Goal: Information Seeking & Learning: Learn about a topic

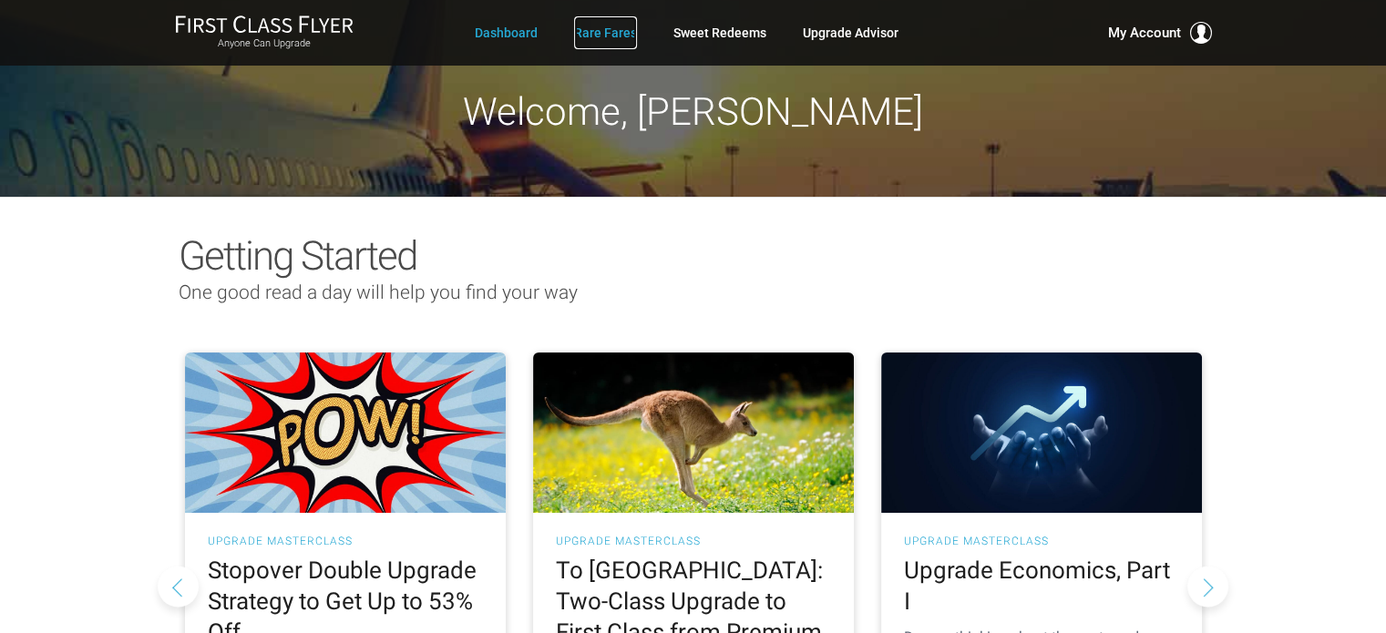
click at [605, 35] on link "Rare Fares" at bounding box center [605, 32] width 63 height 33
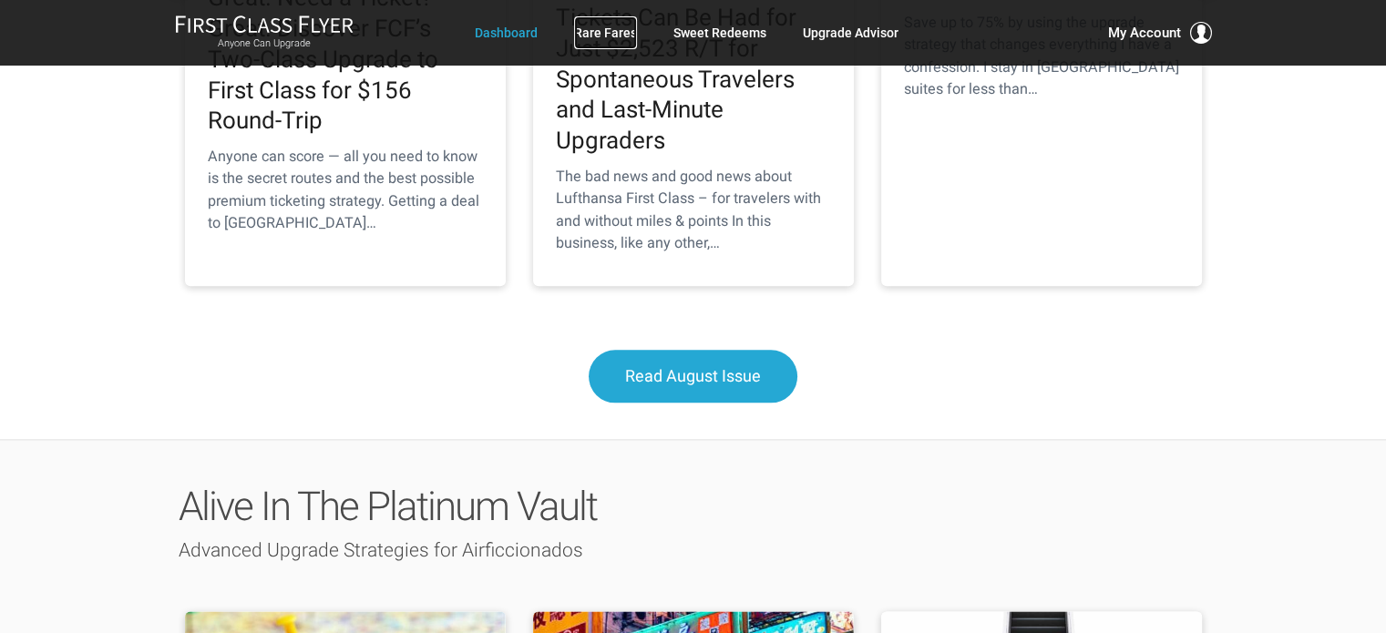
scroll to position [2164, 0]
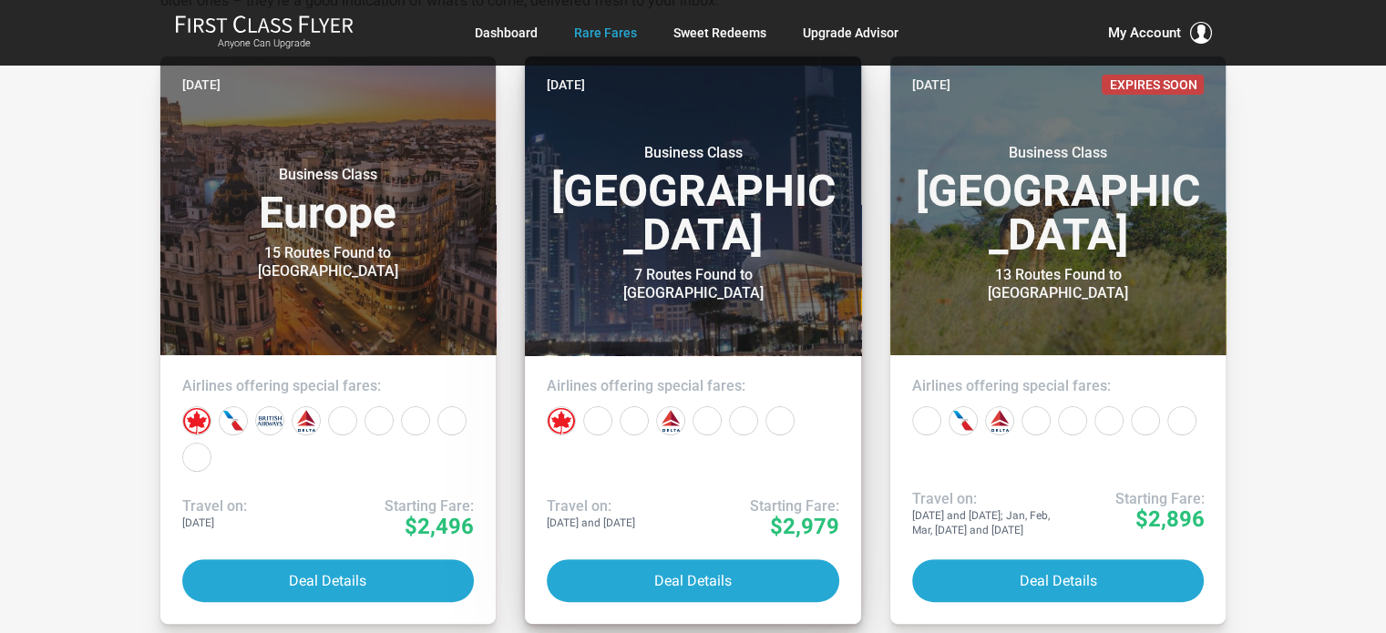
scroll to position [420, 0]
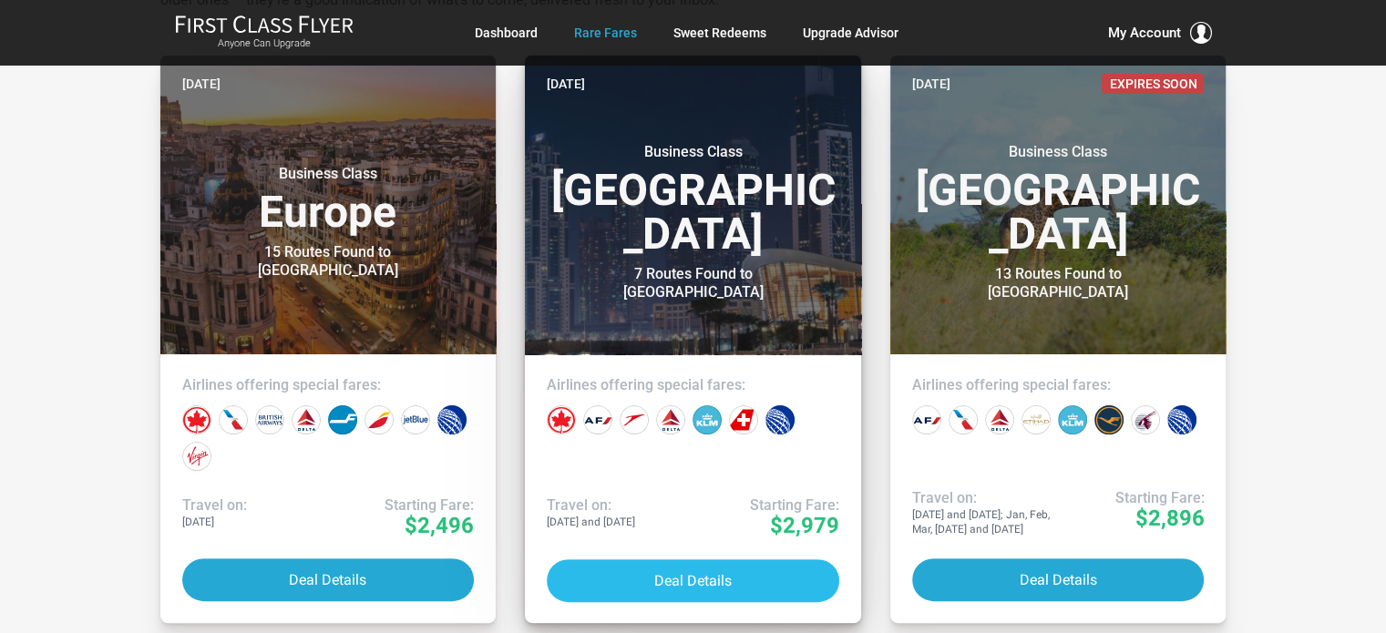
click at [711, 570] on button "Deal Details" at bounding box center [693, 581] width 293 height 43
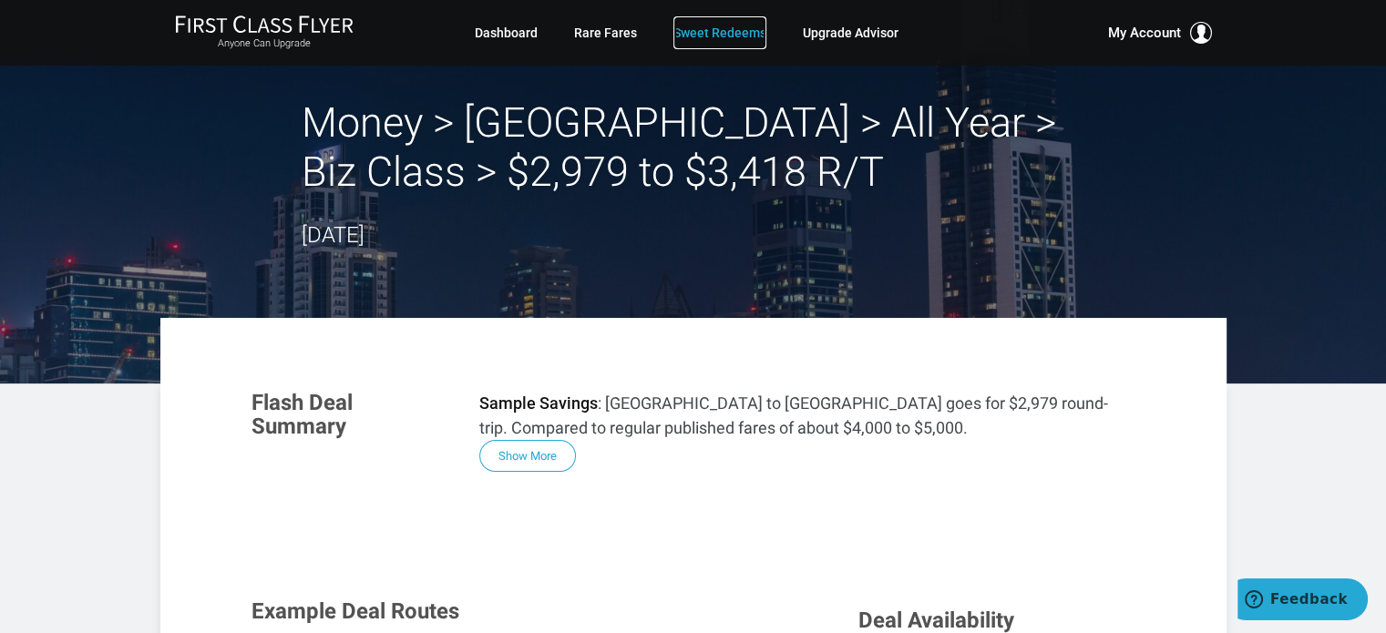
click at [685, 35] on link "Sweet Redeems" at bounding box center [719, 32] width 93 height 33
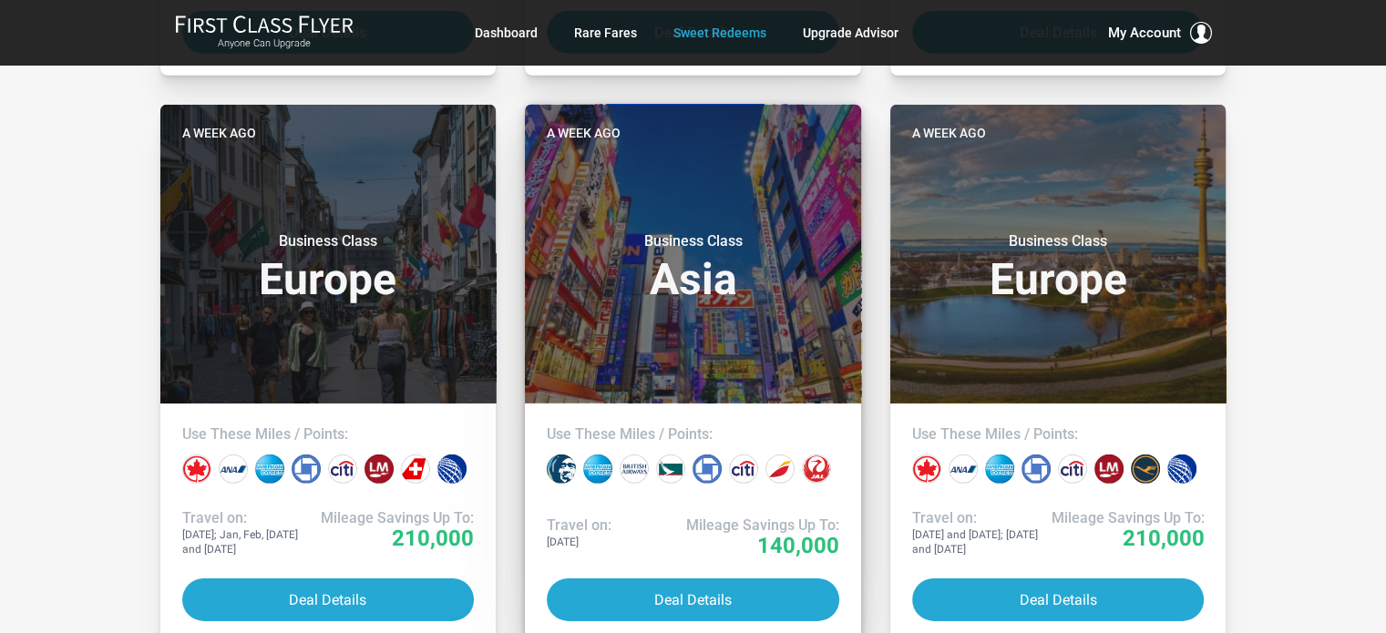
scroll to position [5531, 0]
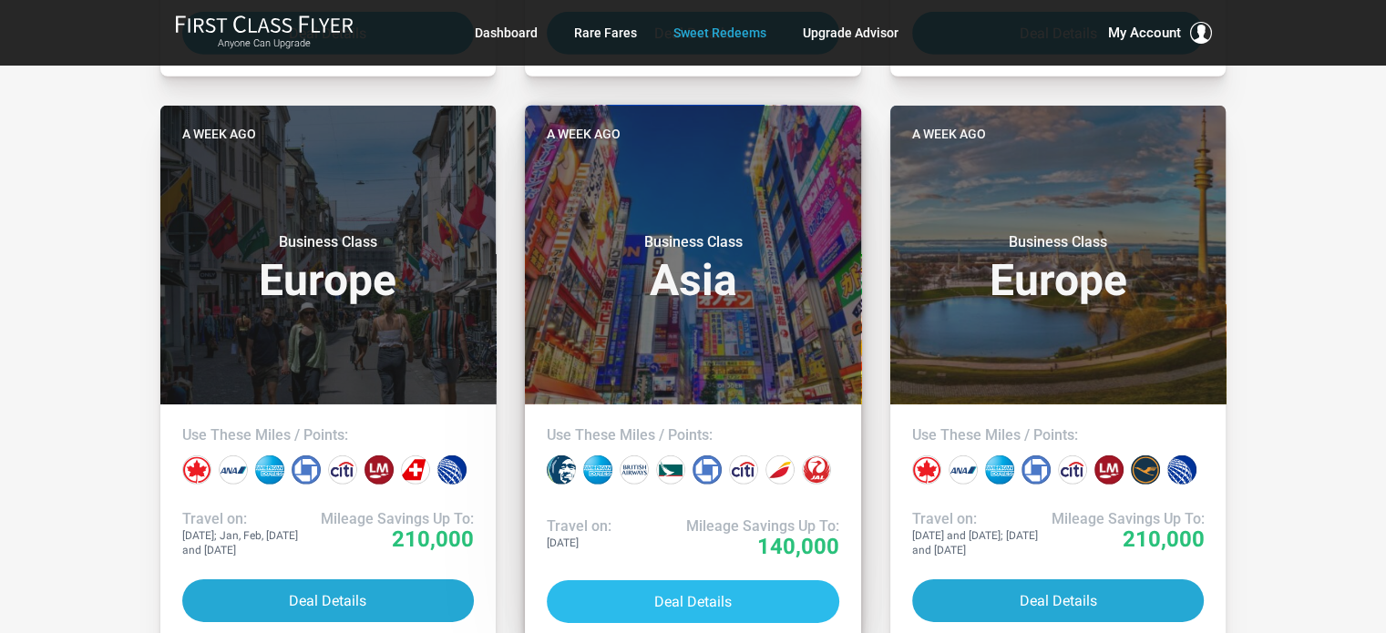
click at [702, 583] on button "Deal Details" at bounding box center [693, 602] width 293 height 43
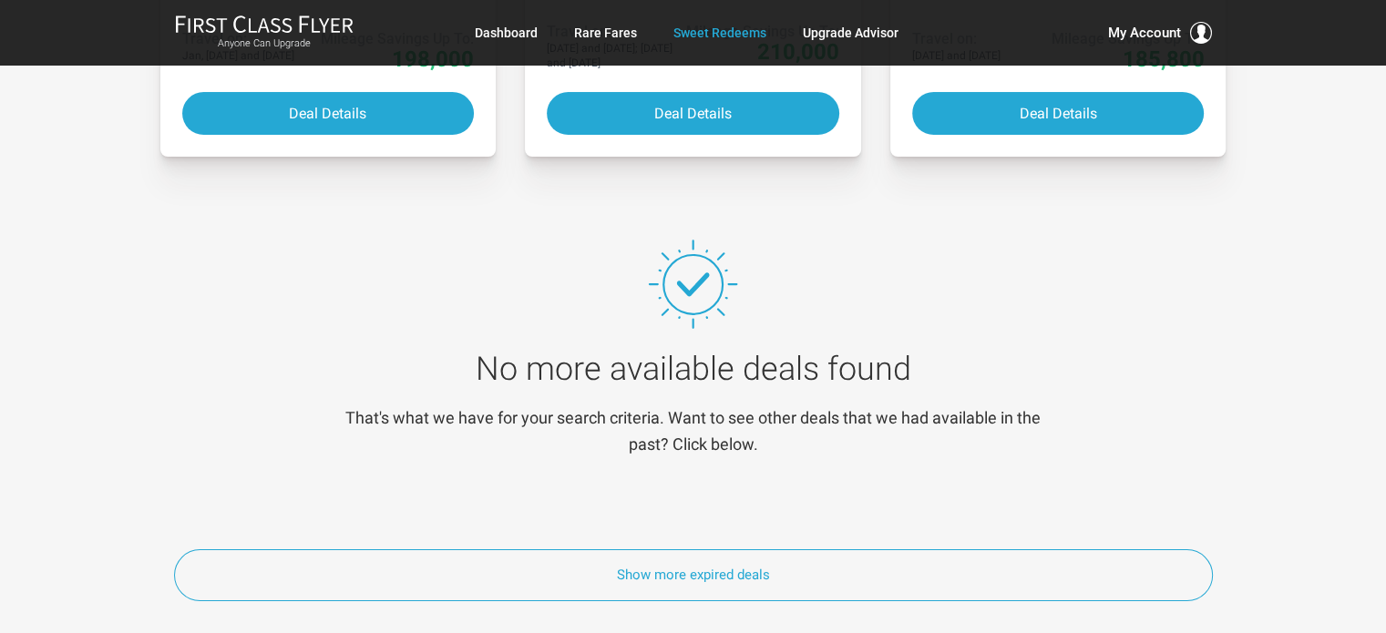
scroll to position [7155, 0]
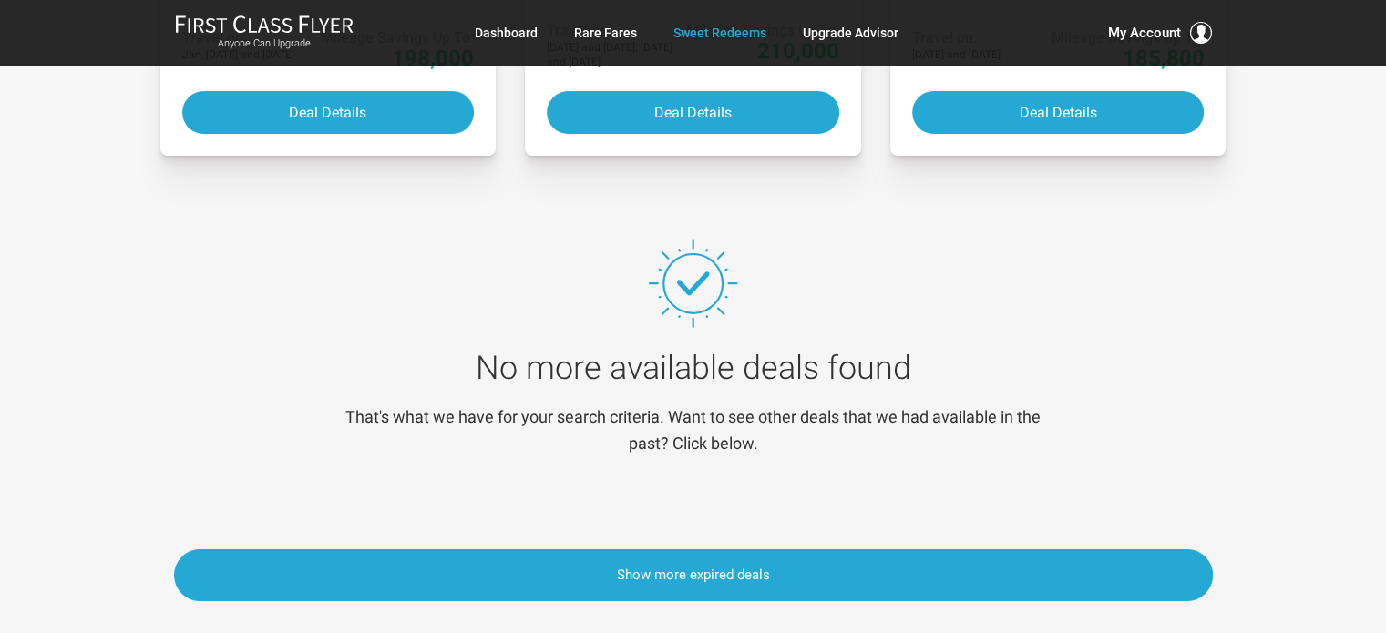
click at [728, 559] on button "Show more expired deals" at bounding box center [693, 576] width 1039 height 52
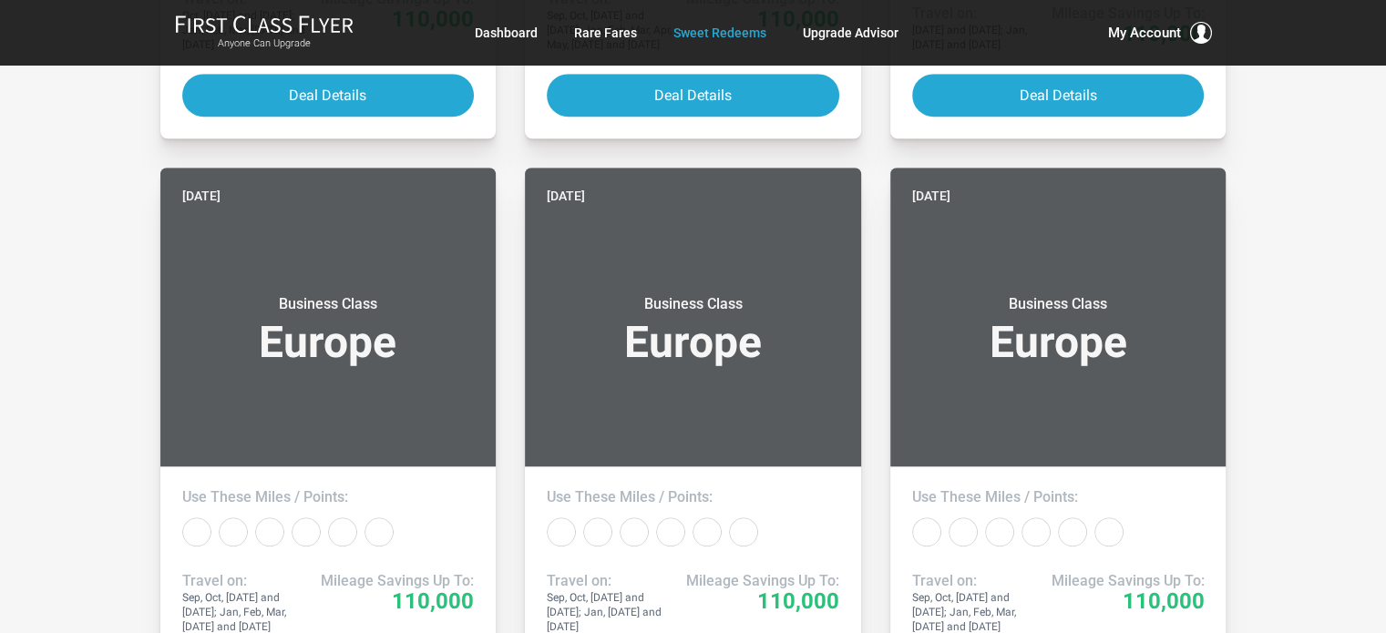
scroll to position [0, 0]
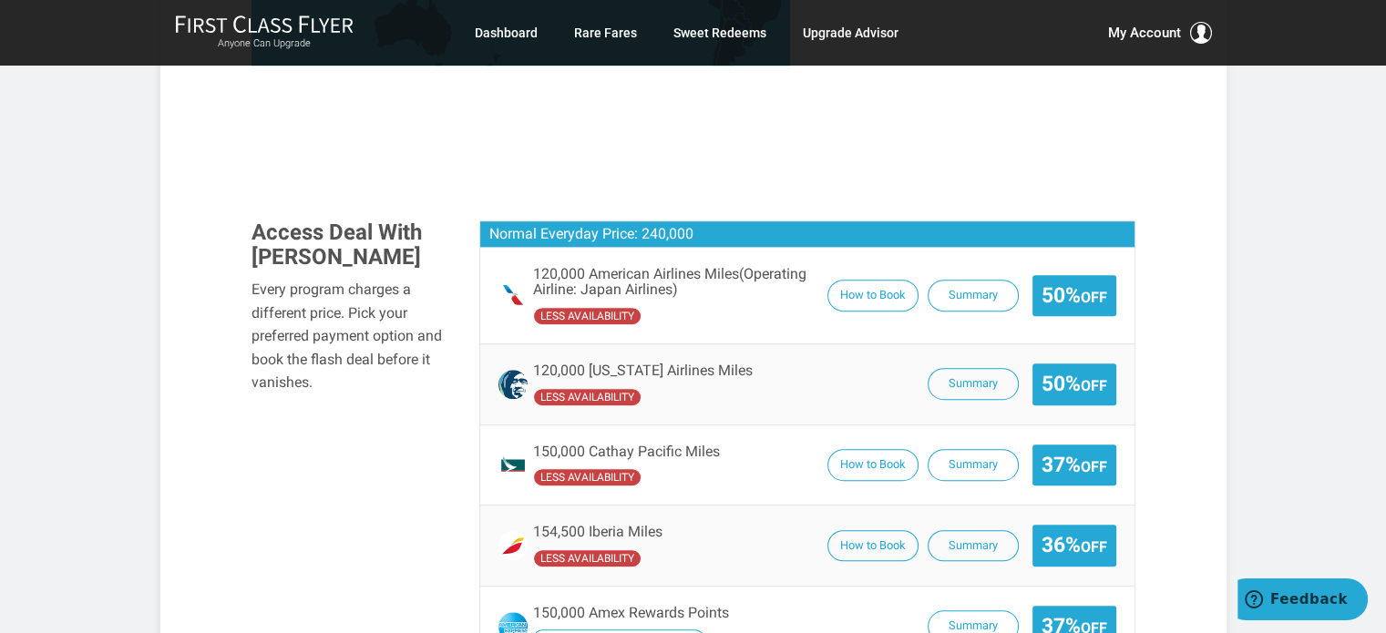
scroll to position [1114, 0]
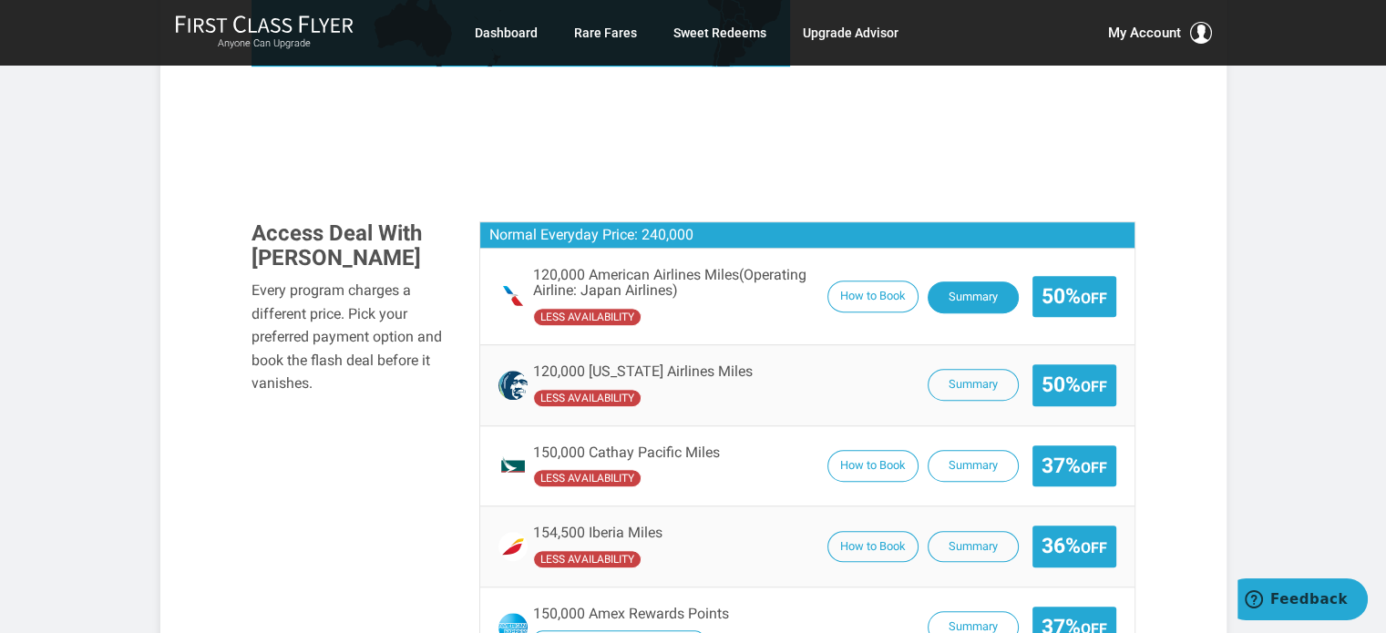
click at [951, 282] on button "Summary" at bounding box center [973, 298] width 91 height 32
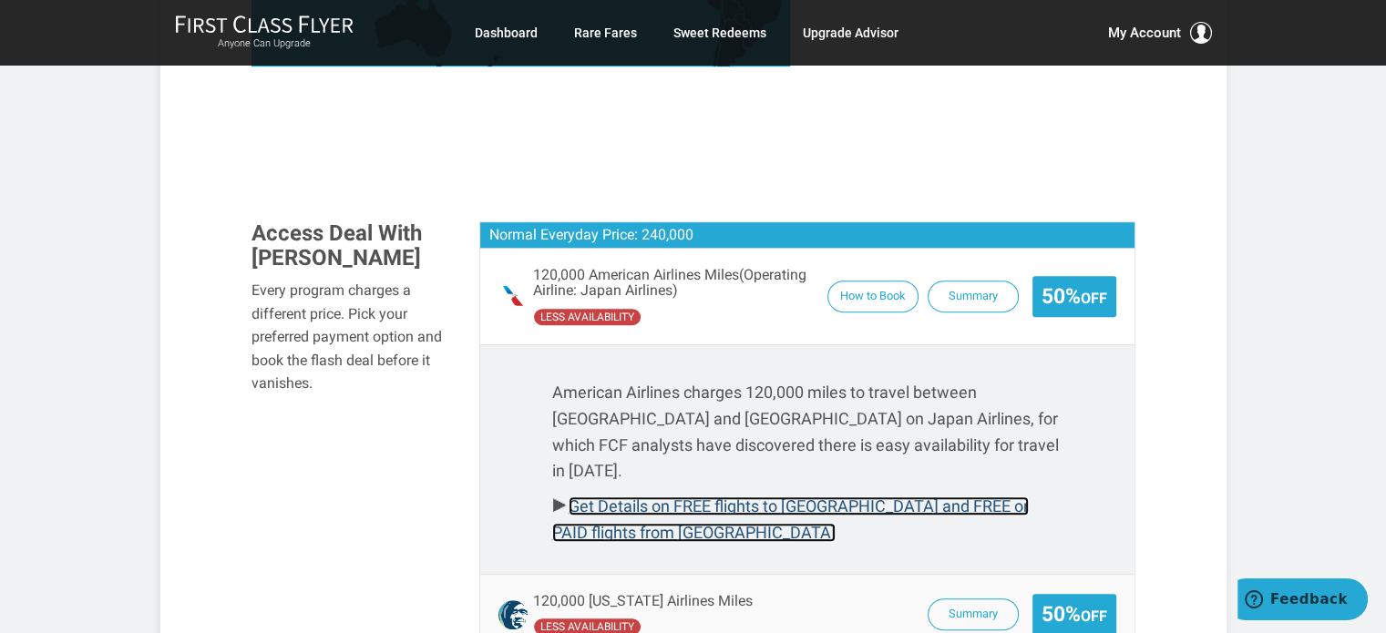
click at [592, 497] on link "Get Details on FREE flights to San Francisco and FREE or PAID flights from Tokyo" at bounding box center [790, 520] width 477 height 46
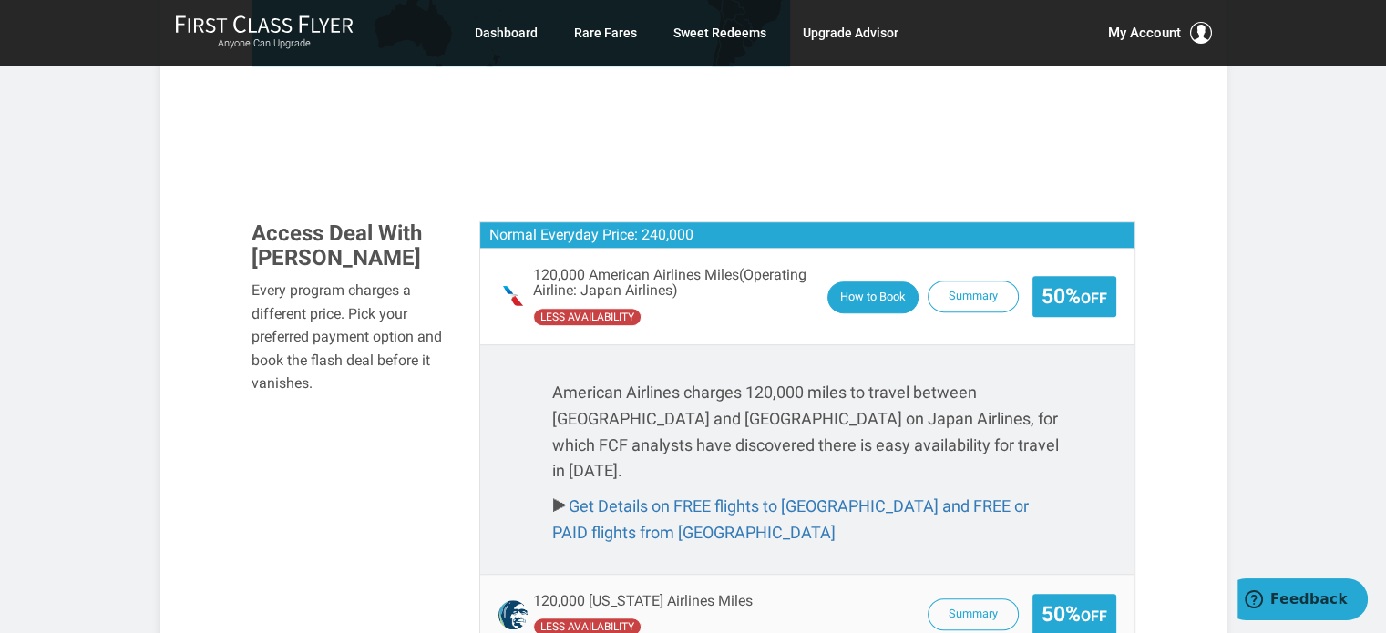
click at [890, 282] on button "How to Book" at bounding box center [873, 298] width 91 height 32
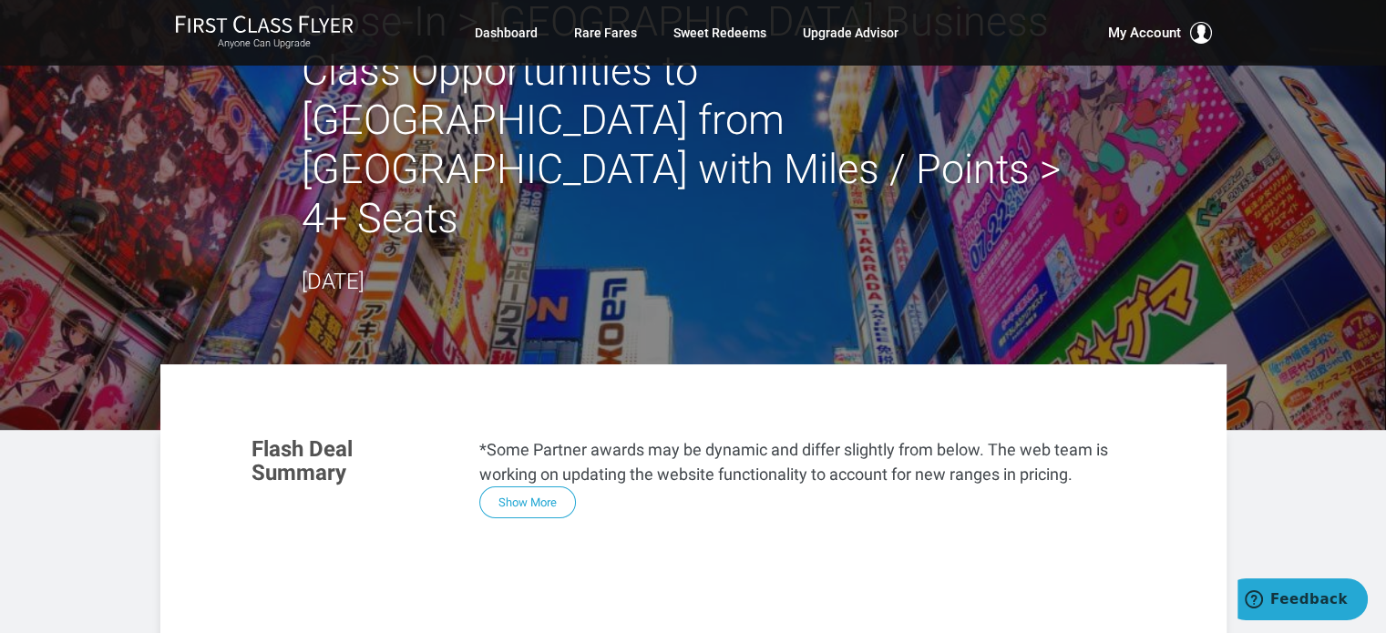
scroll to position [0, 0]
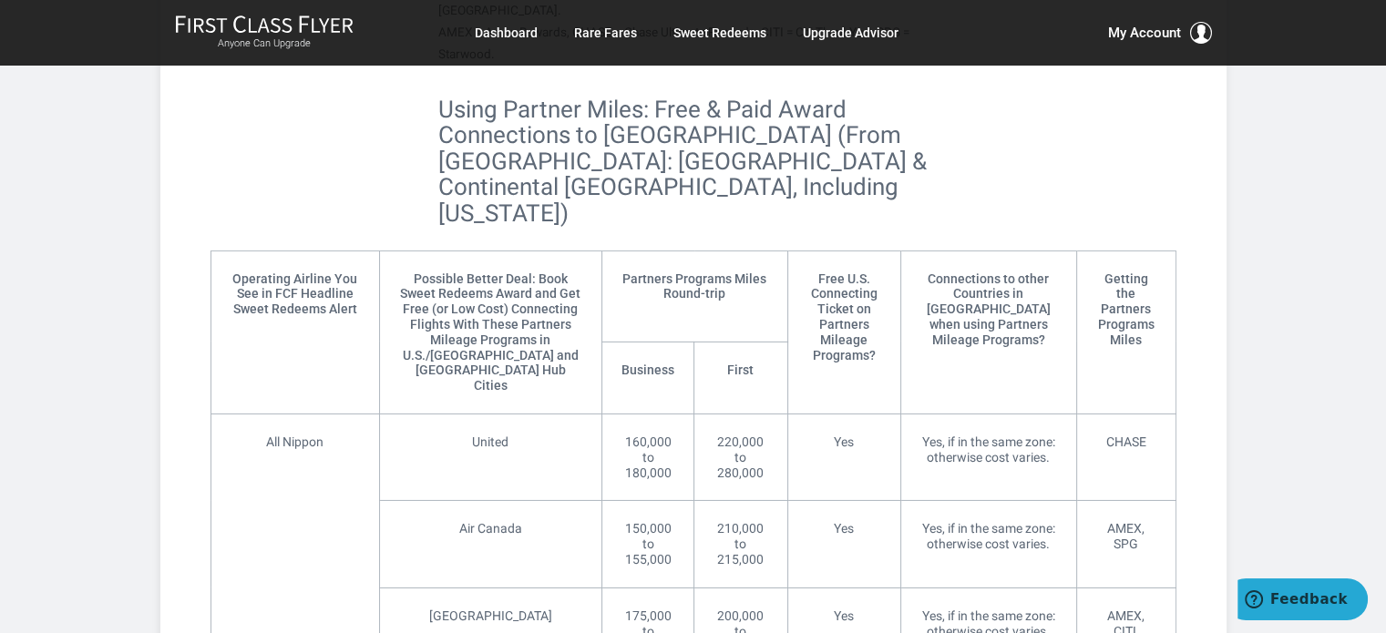
scroll to position [6107, 0]
